Goal: Task Accomplishment & Management: Use online tool/utility

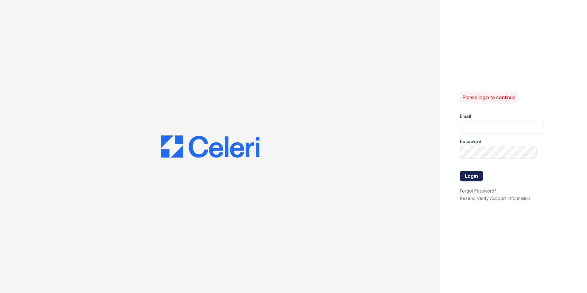
type input "[EMAIL_ADDRESS][DOMAIN_NAME]"
click at [470, 173] on button "Login" at bounding box center [471, 176] width 23 height 10
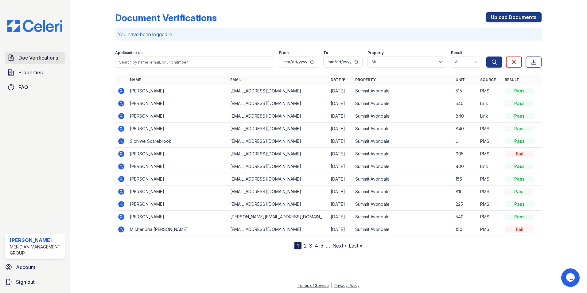
click at [41, 61] on span "Doc Verifications" at bounding box center [38, 57] width 40 height 7
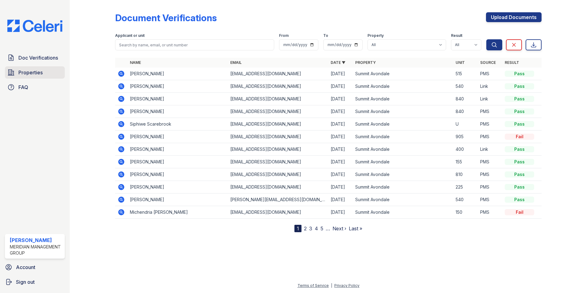
click at [35, 70] on span "Properties" at bounding box center [30, 72] width 24 height 7
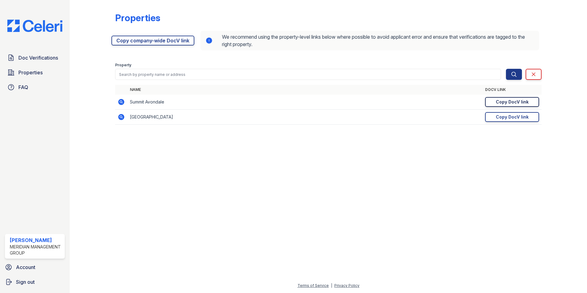
click at [504, 101] on div "Copy DocV link" at bounding box center [512, 102] width 33 height 6
drag, startPoint x: 508, startPoint y: 102, endPoint x: 500, endPoint y: 102, distance: 8.3
click at [508, 102] on div "Copy DocV link" at bounding box center [512, 102] width 33 height 6
